Goal: Task Accomplishment & Management: Manage account settings

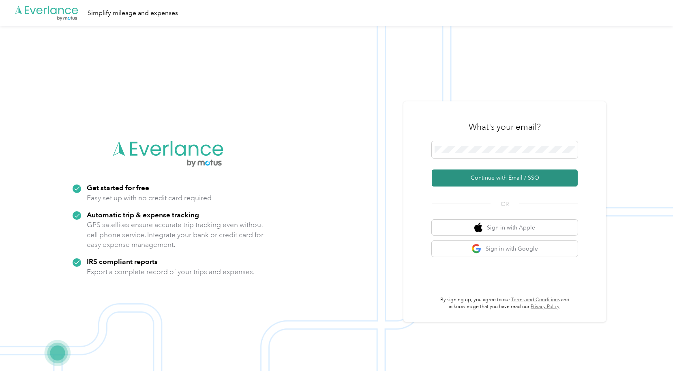
click at [495, 180] on button "Continue with Email / SSO" at bounding box center [505, 177] width 146 height 17
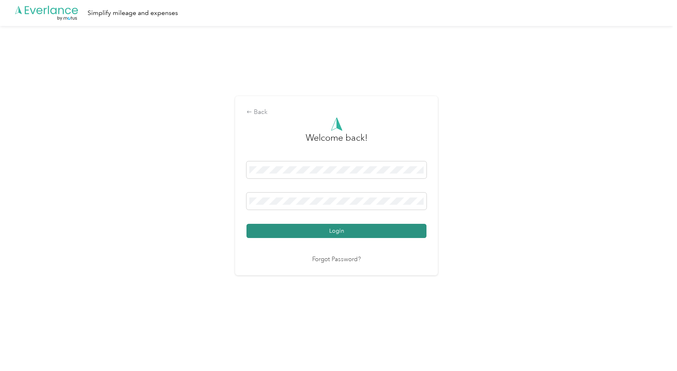
click at [350, 235] on button "Login" at bounding box center [336, 231] width 180 height 14
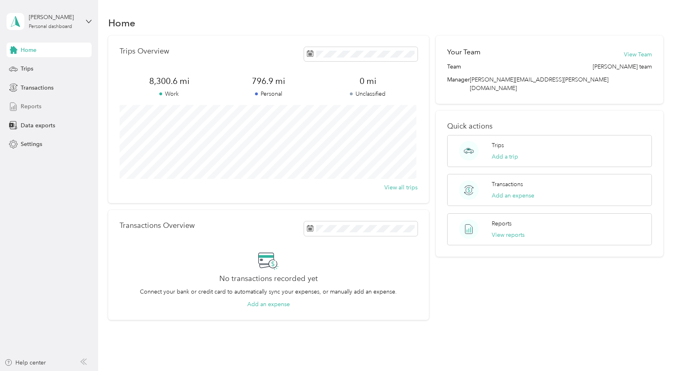
click at [33, 107] on span "Reports" at bounding box center [31, 106] width 21 height 9
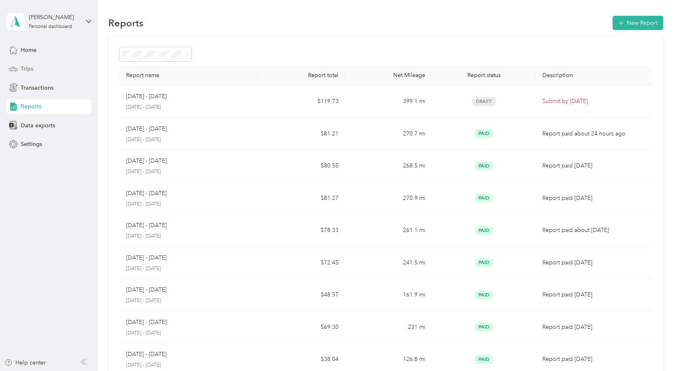
click at [29, 65] on span "Trips" at bounding box center [27, 68] width 13 height 9
